Goal: Information Seeking & Learning: Learn about a topic

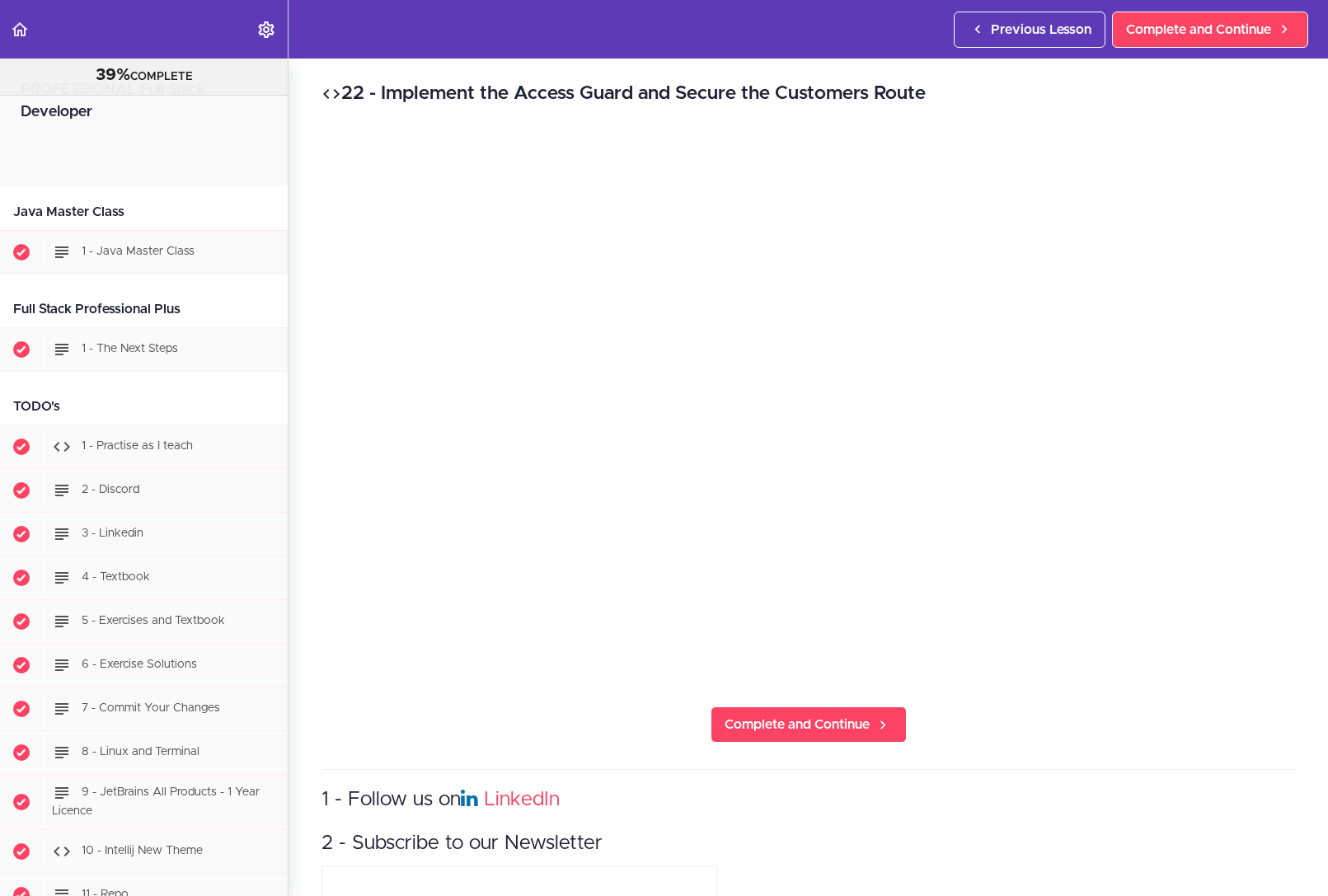
scroll to position [40971, 0]
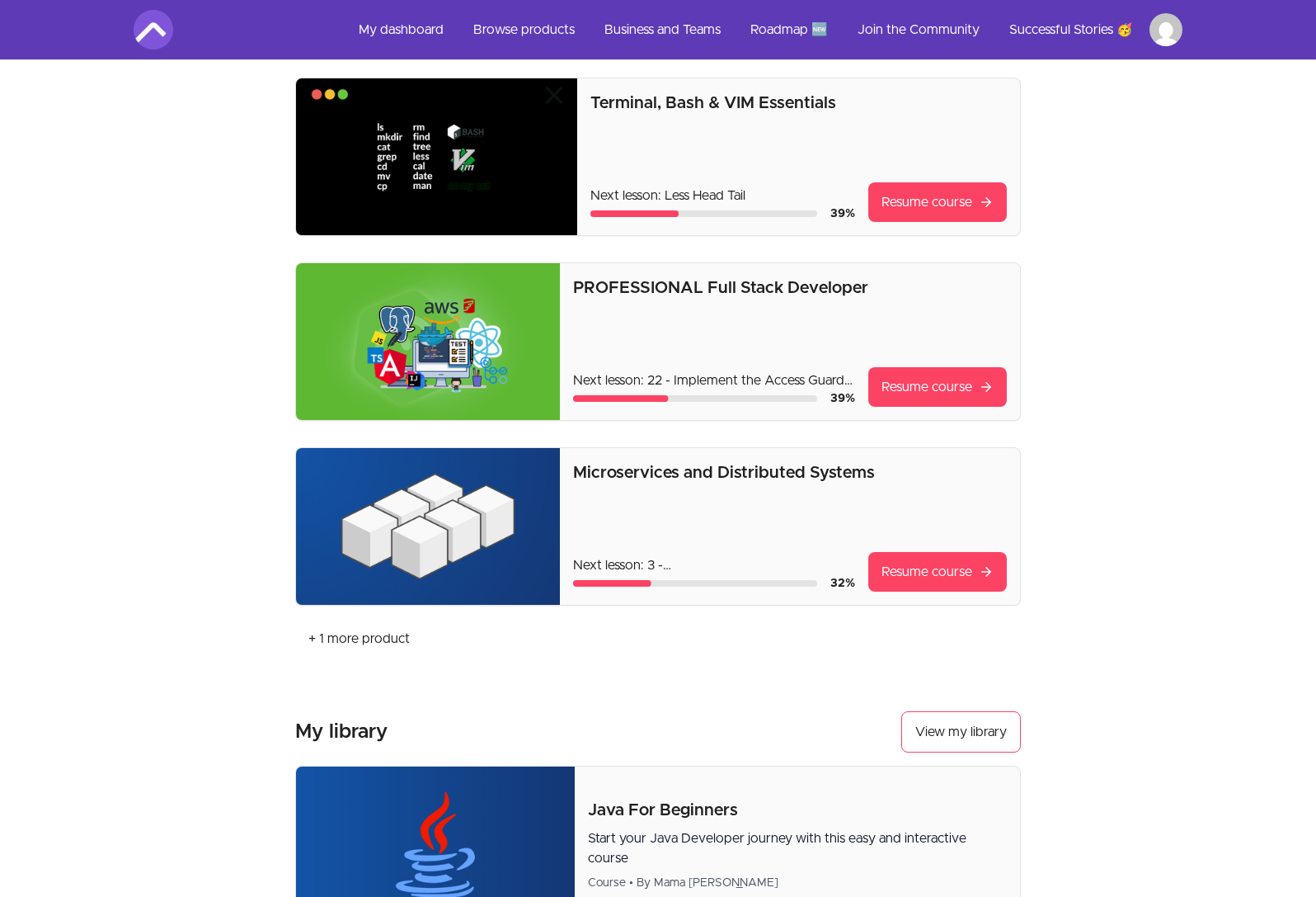
scroll to position [297, 0]
